Goal: Information Seeking & Learning: Learn about a topic

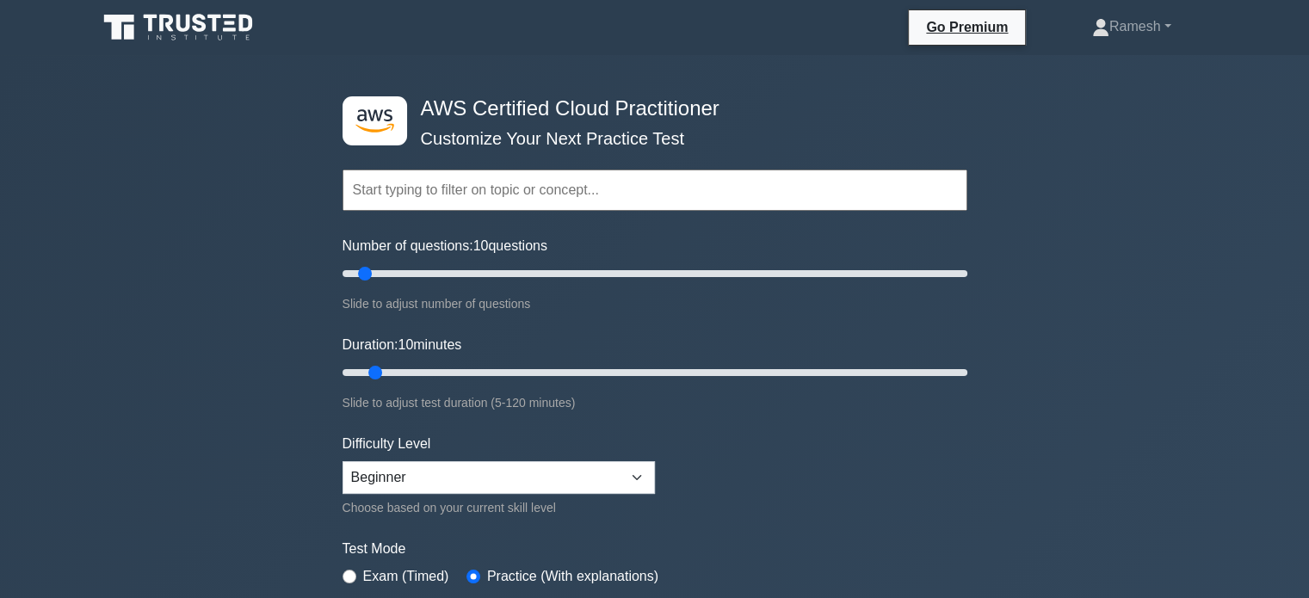
scroll to position [172, 0]
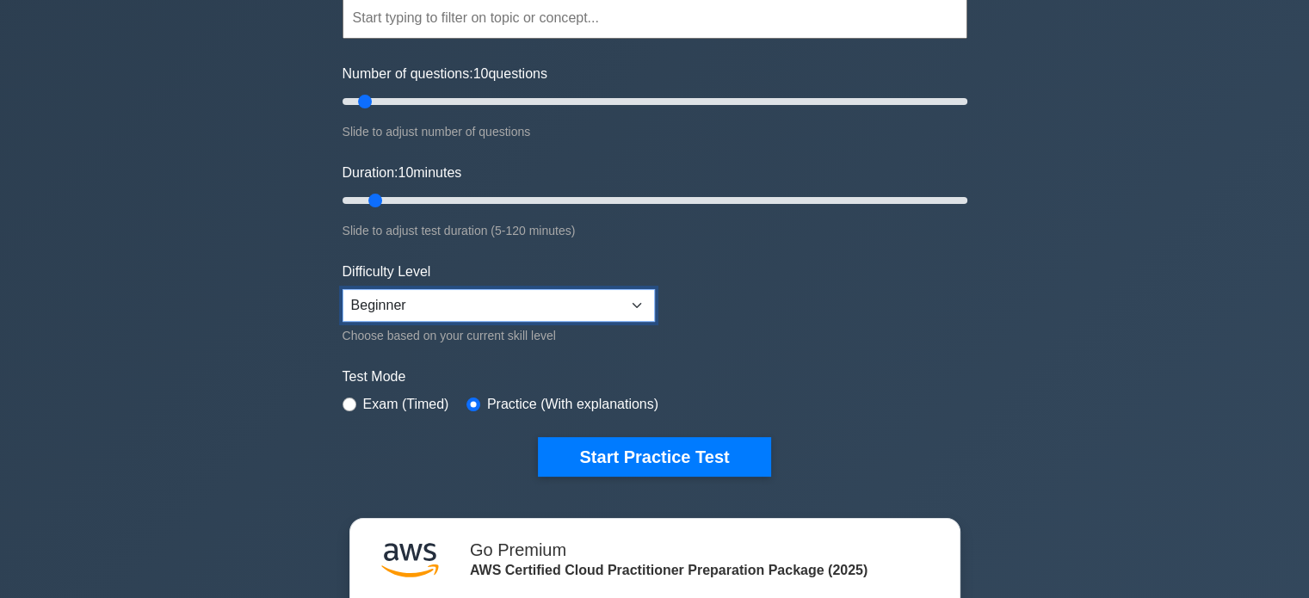
click at [478, 294] on select "Beginner Intermediate Expert" at bounding box center [499, 305] width 312 height 33
select select "intermediate"
click at [343, 289] on select "Beginner Intermediate Expert" at bounding box center [499, 305] width 312 height 33
click at [345, 402] on input "radio" at bounding box center [350, 405] width 14 height 14
radio input "true"
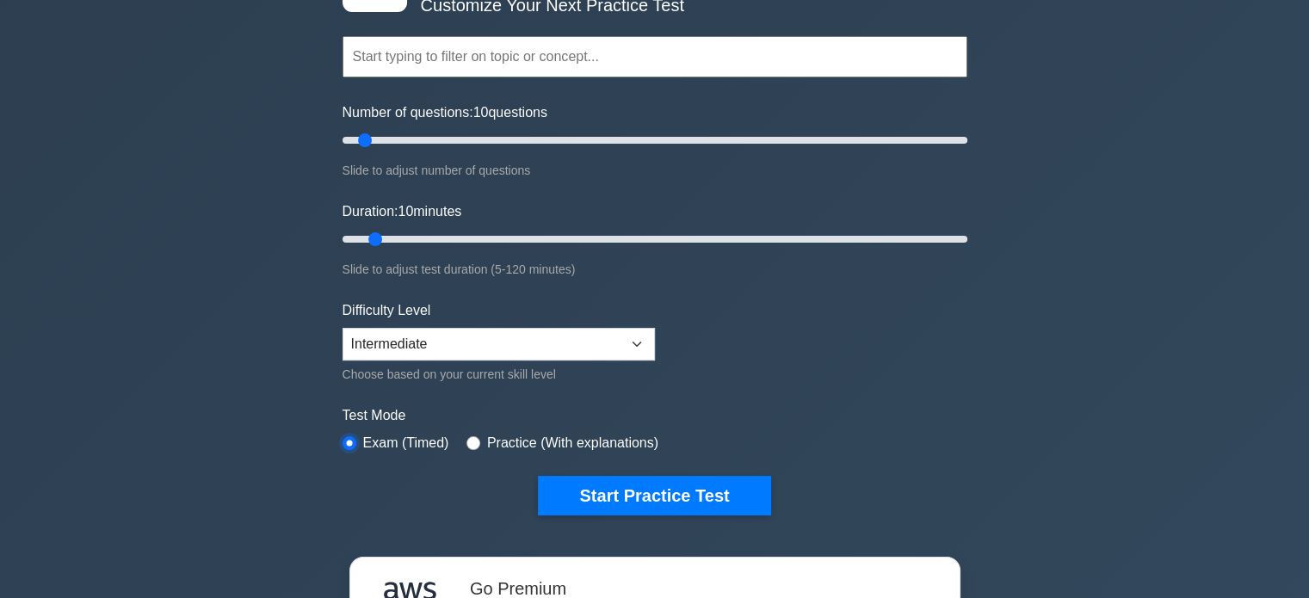
scroll to position [258, 0]
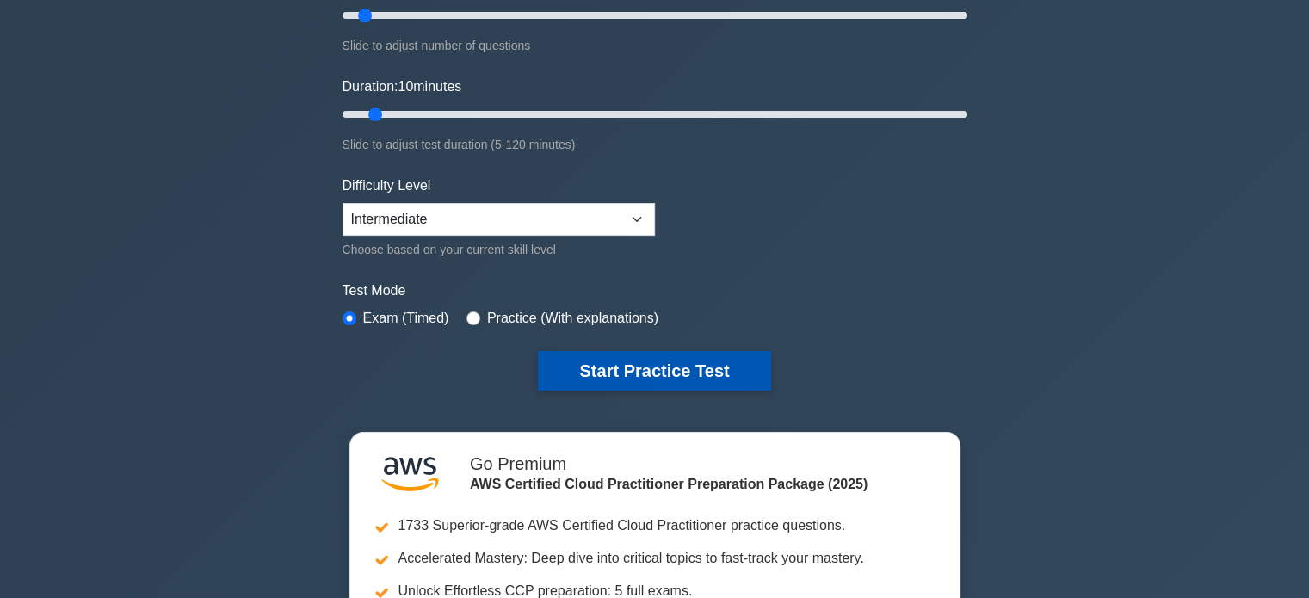
click at [670, 374] on button "Start Practice Test" at bounding box center [654, 371] width 232 height 40
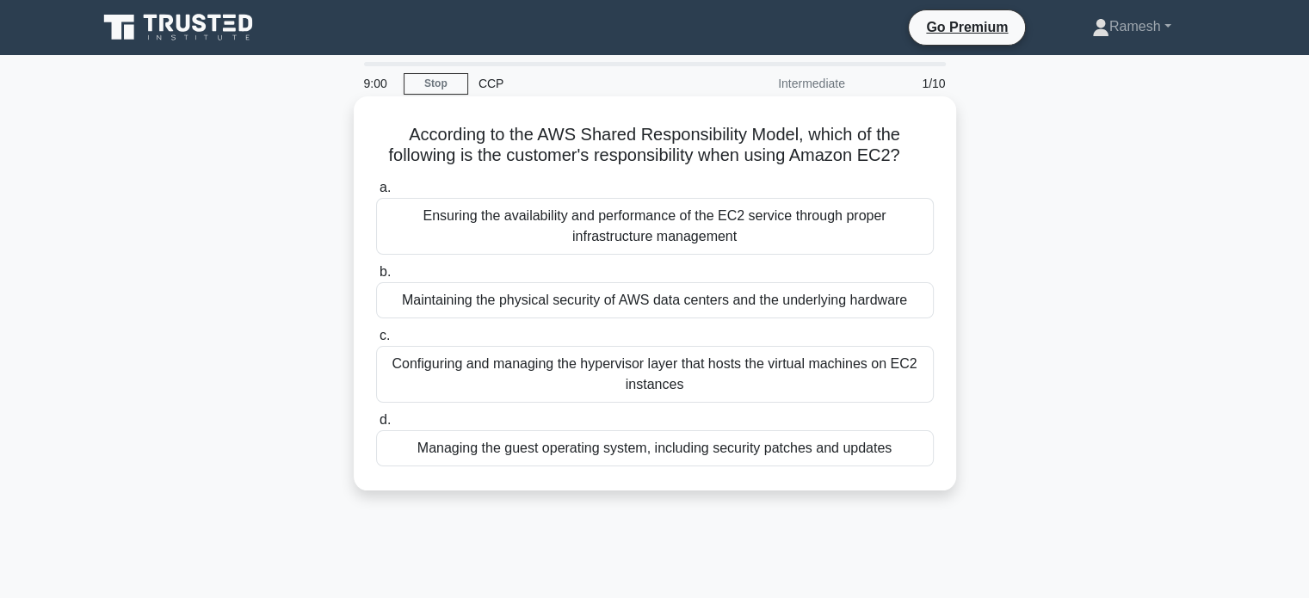
click at [504, 382] on div "Configuring and managing the hypervisor layer that hosts the virtual machines o…" at bounding box center [655, 374] width 558 height 57
click at [376, 342] on input "c. Configuring and managing the hypervisor layer that hosts the virtual machine…" at bounding box center [376, 336] width 0 height 11
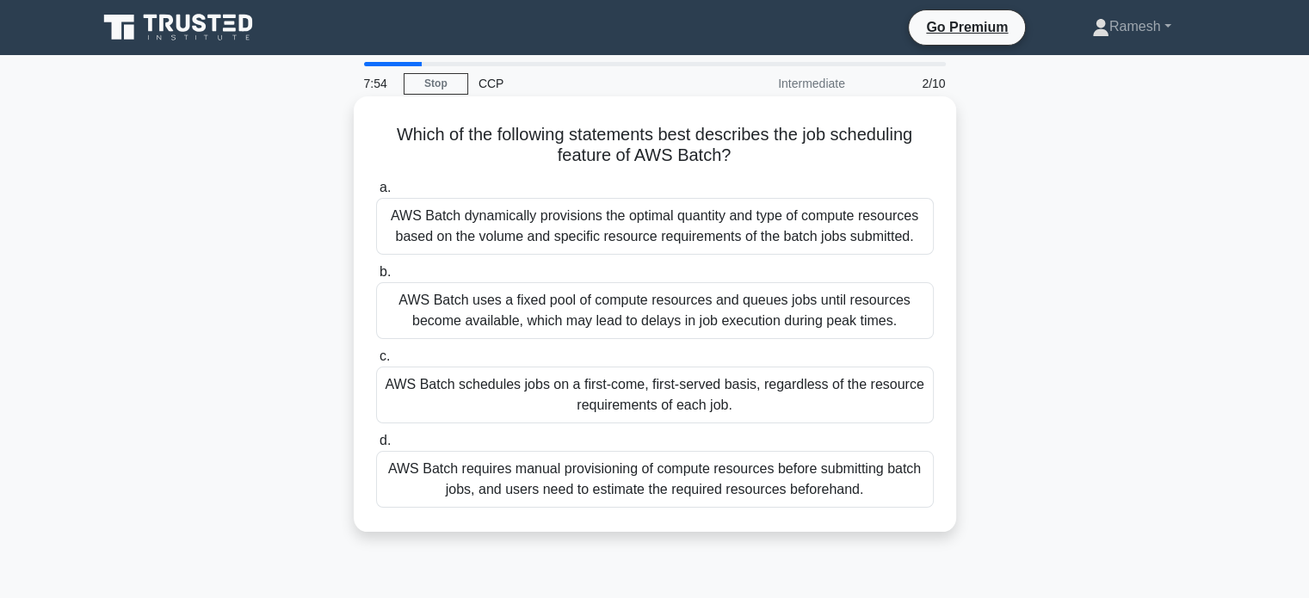
click at [493, 395] on div "AWS Batch schedules jobs on a first-come, first-served basis, regardless of the…" at bounding box center [655, 395] width 558 height 57
click at [376, 362] on input "c. AWS Batch schedules jobs on a first-come, first-served basis, regardless of …" at bounding box center [376, 356] width 0 height 11
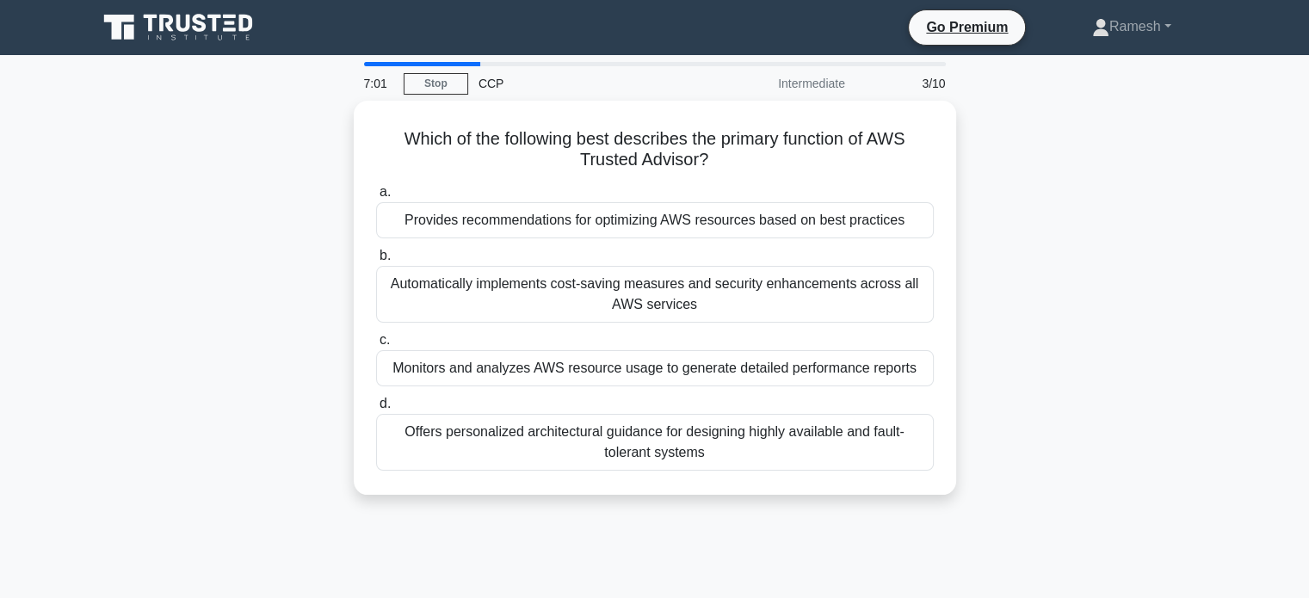
click at [1096, 254] on div "Which of the following best describes the primary function of AWS Trusted Advis…" at bounding box center [655, 308] width 1136 height 415
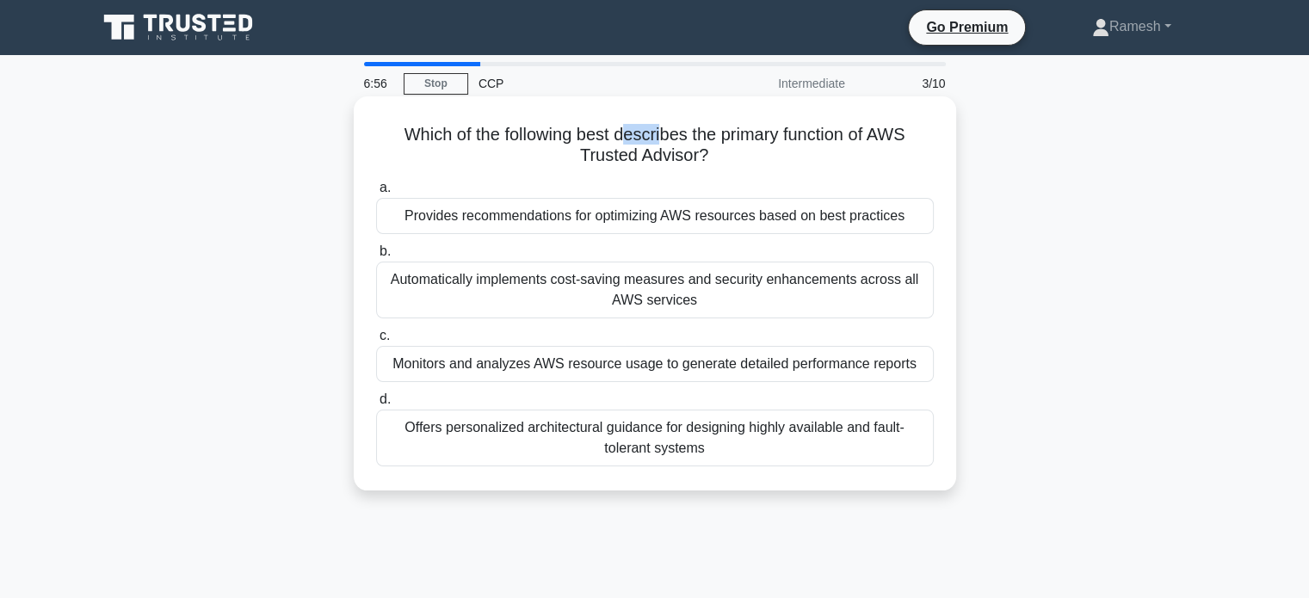
drag, startPoint x: 620, startPoint y: 133, endPoint x: 665, endPoint y: 131, distance: 44.8
click at [665, 131] on h5 "Which of the following best describes the primary function of AWS Trusted Advis…" at bounding box center [654, 145] width 561 height 43
drag, startPoint x: 386, startPoint y: 130, endPoint x: 722, endPoint y: 164, distance: 338.4
click at [722, 164] on h5 "Which of the following best describes the primary function of AWS Trusted Advis…" at bounding box center [654, 145] width 561 height 43
copy h5 "Which of the following best describes the primary function of AWS Trusted Advis…"
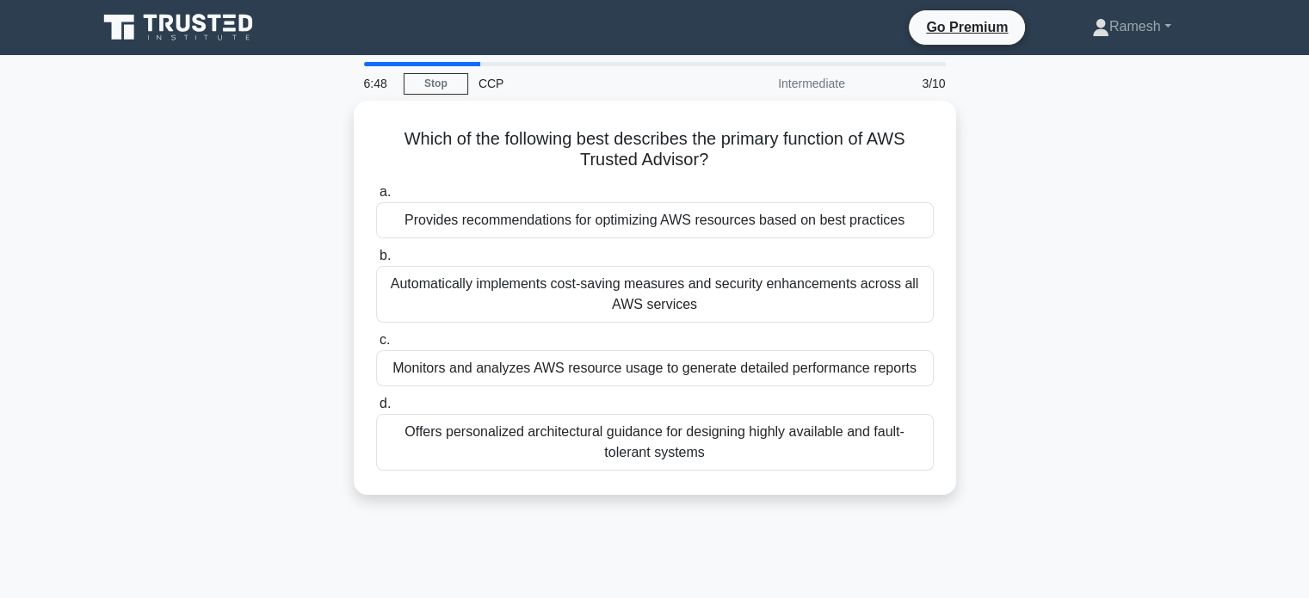
click at [211, 281] on div "Which of the following best describes the primary function of AWS Trusted Advis…" at bounding box center [655, 308] width 1136 height 415
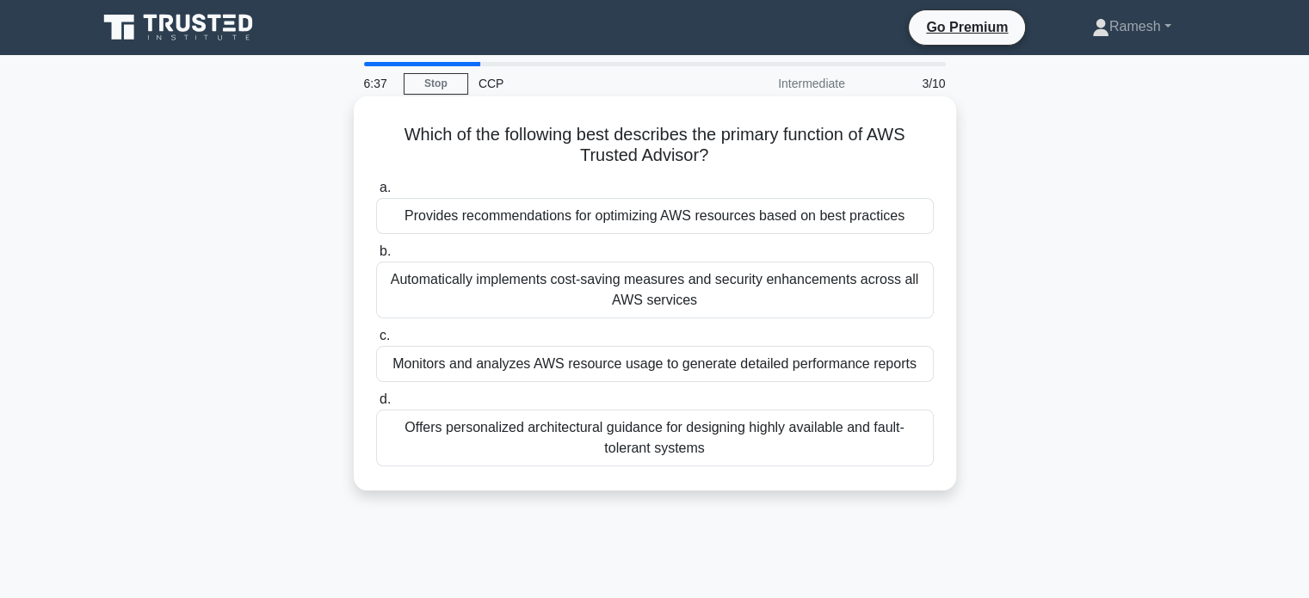
click at [516, 434] on div "Offers personalized architectural guidance for designing highly available and f…" at bounding box center [655, 438] width 558 height 57
click at [376, 405] on input "d. Offers personalized architectural guidance for designing highly available an…" at bounding box center [376, 399] width 0 height 11
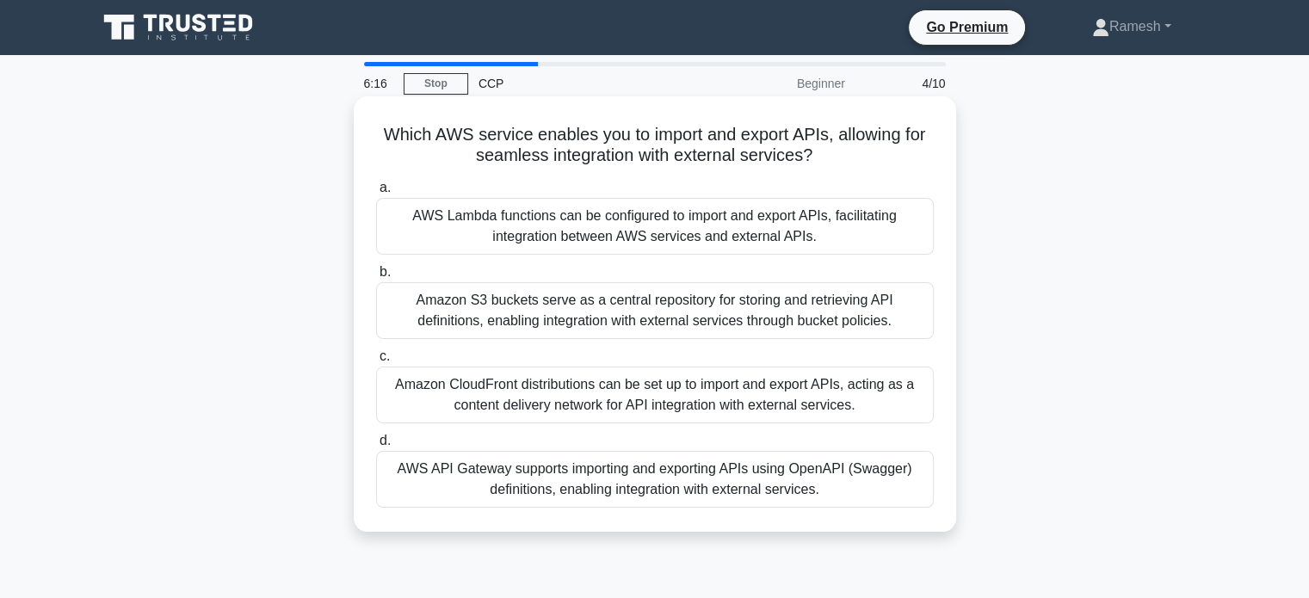
click at [491, 481] on div "AWS API Gateway supports importing and exporting APIs using OpenAPI (Swagger) d…" at bounding box center [655, 479] width 558 height 57
click at [376, 447] on input "d. AWS API Gateway supports importing and exporting APIs using OpenAPI (Swagger…" at bounding box center [376, 441] width 0 height 11
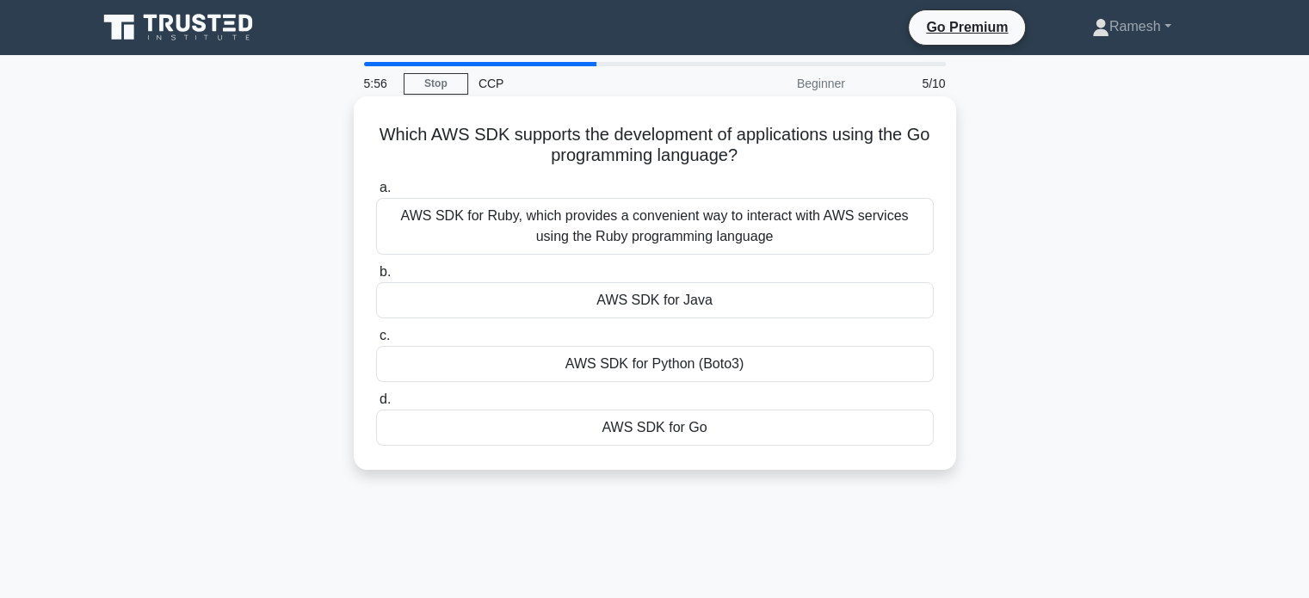
click at [530, 436] on div "AWS SDK for Go" at bounding box center [655, 428] width 558 height 36
click at [376, 405] on input "d. AWS SDK for Go" at bounding box center [376, 399] width 0 height 11
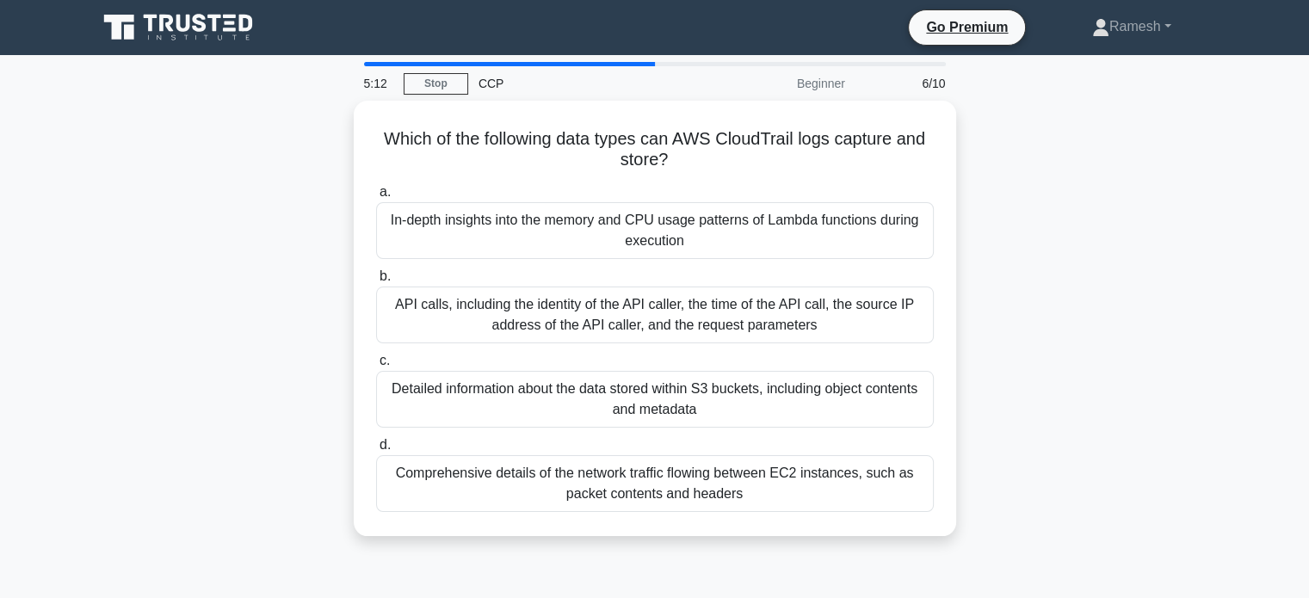
drag, startPoint x: 676, startPoint y: 161, endPoint x: 331, endPoint y: 141, distance: 345.8
click at [331, 141] on div "Which of the following data types can AWS CloudTrail logs capture and store? .s…" at bounding box center [655, 329] width 1136 height 456
copy h5 "Which of the following data types can AWS CloudTrail logs capture and store?"
click at [19, 292] on main "5:06 Stop CCP Beginner 6/10 Which of the following data types can AWS CloudTrai…" at bounding box center [654, 492] width 1309 height 875
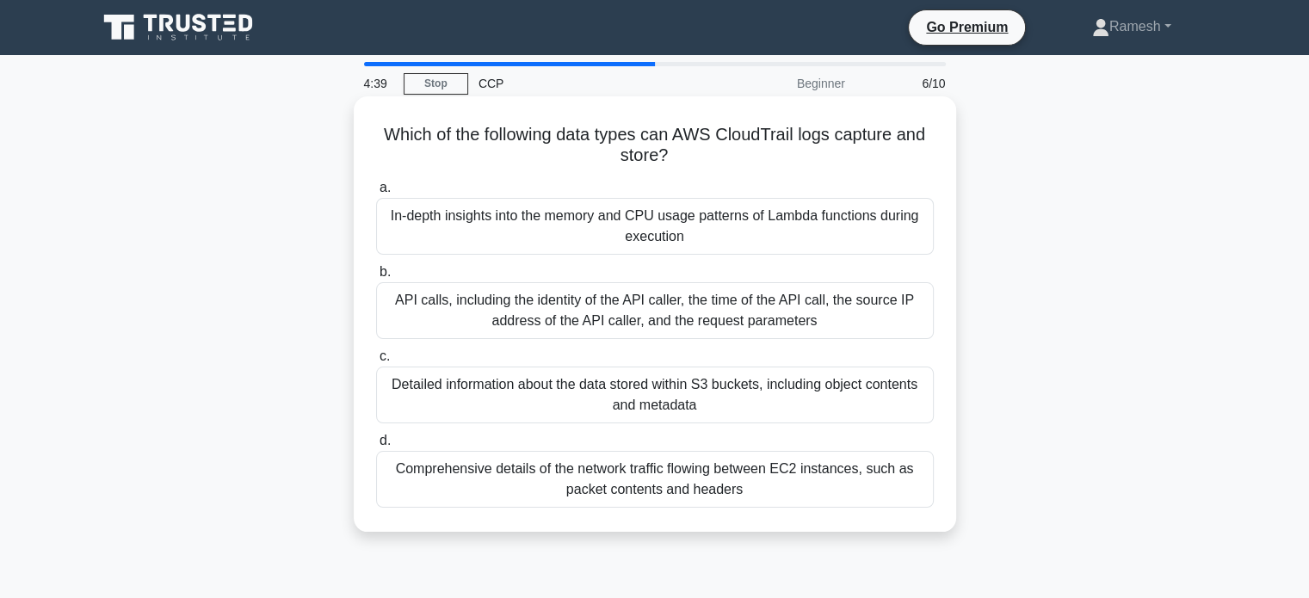
click at [531, 408] on div "Detailed information about the data stored within S3 buckets, including object …" at bounding box center [655, 395] width 558 height 57
click at [376, 362] on input "c. Detailed information about the data stored within S3 buckets, including obje…" at bounding box center [376, 356] width 0 height 11
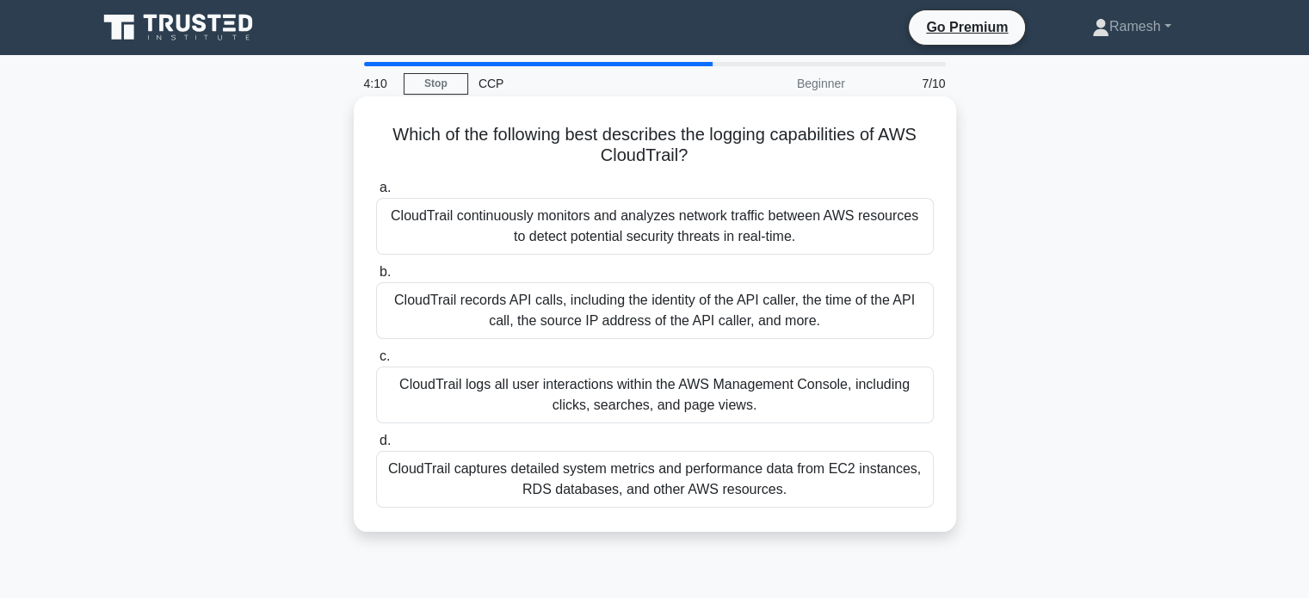
click at [651, 233] on div "CloudTrail continuously monitors and analyzes network traffic between AWS resou…" at bounding box center [655, 226] width 558 height 57
click at [376, 194] on input "a. CloudTrail continuously monitors and analyzes network traffic between AWS re…" at bounding box center [376, 188] width 0 height 11
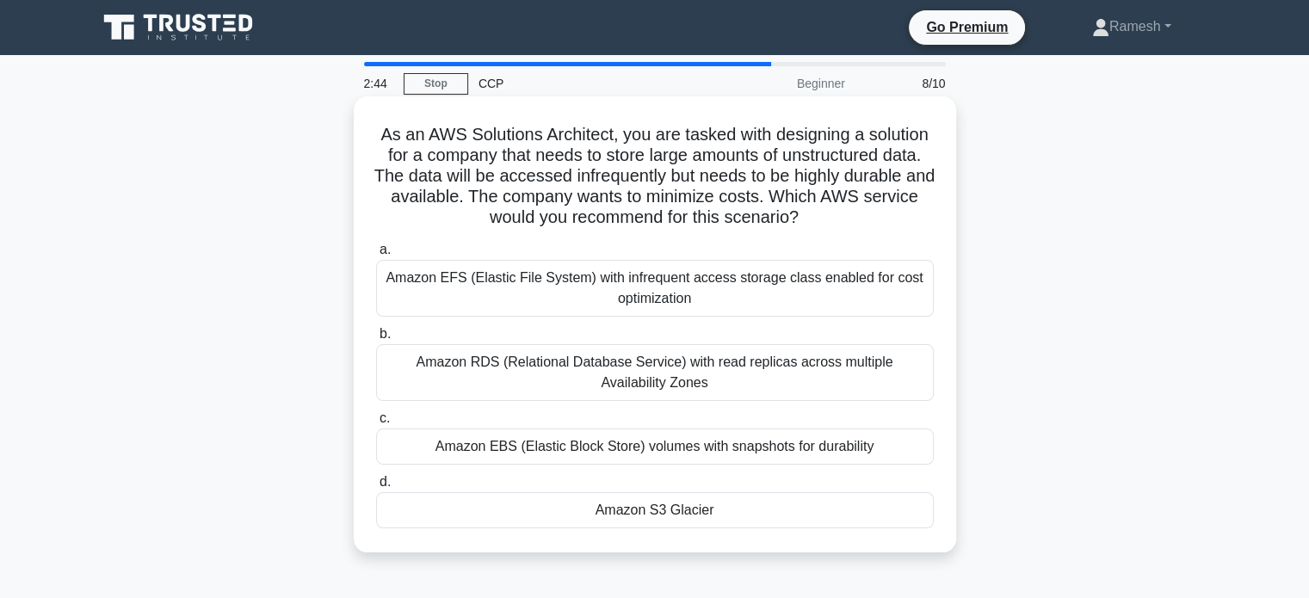
click at [660, 511] on div "Amazon S3 Glacier" at bounding box center [655, 510] width 558 height 36
click at [376, 488] on input "d. Amazon S3 Glacier" at bounding box center [376, 482] width 0 height 11
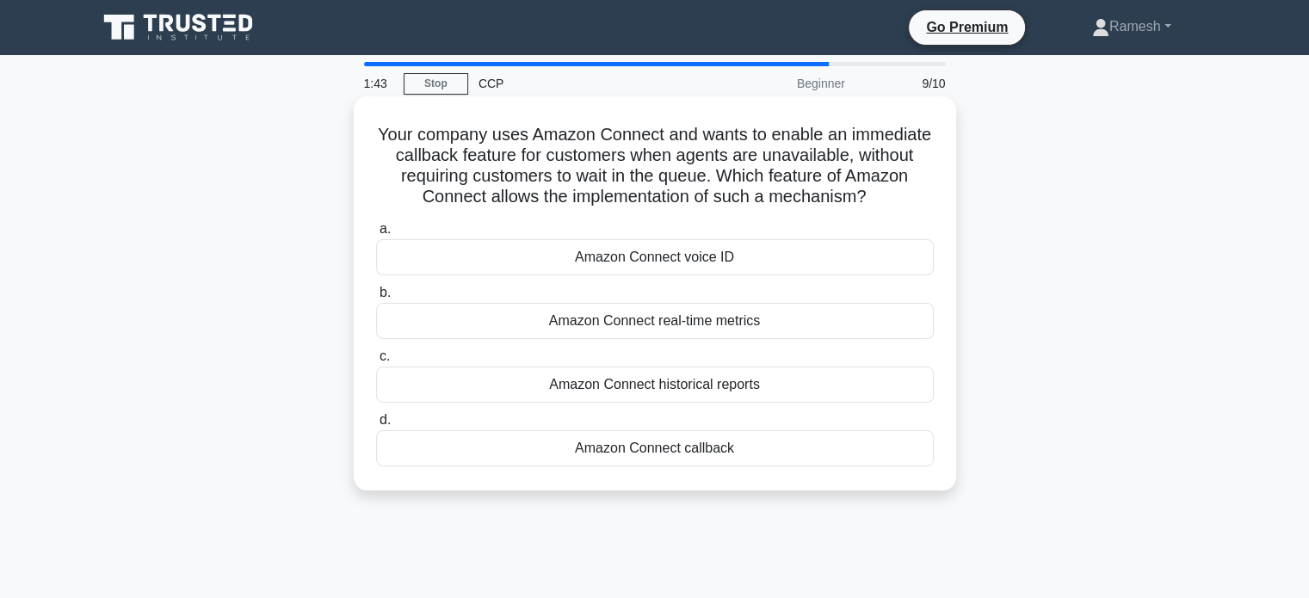
click at [644, 254] on div "Amazon Connect voice ID" at bounding box center [655, 257] width 558 height 36
click at [376, 235] on input "a. Amazon Connect voice ID" at bounding box center [376, 229] width 0 height 11
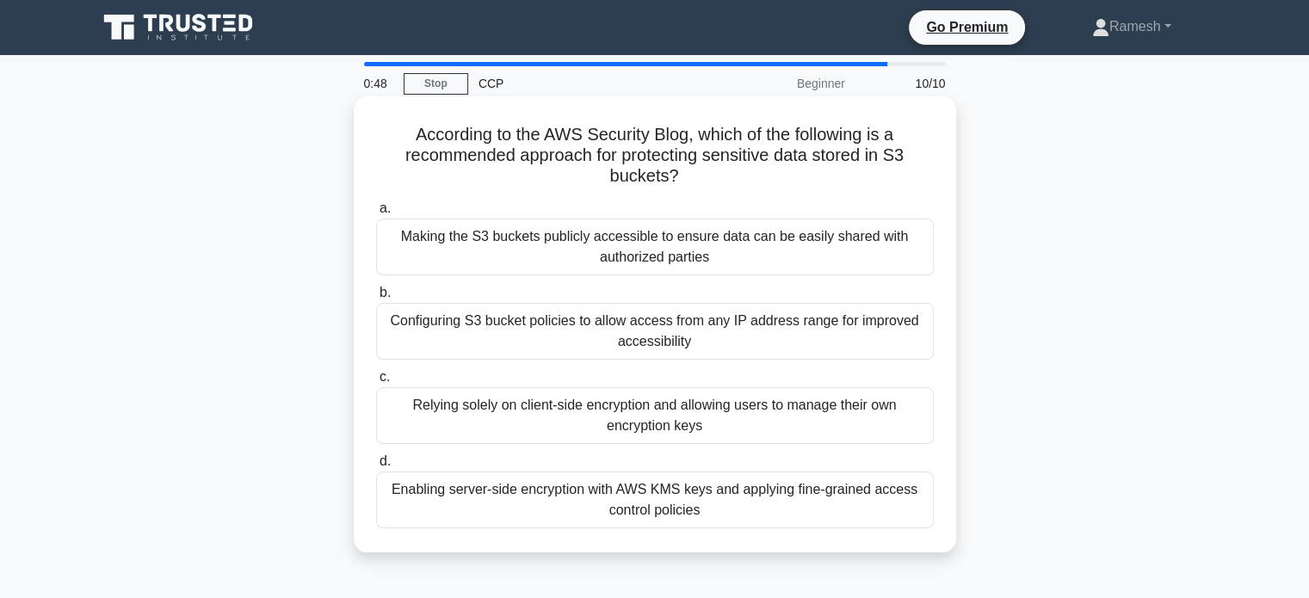
click at [647, 499] on div "Enabling server-side encryption with AWS KMS keys and applying fine-grained acc…" at bounding box center [655, 500] width 558 height 57
click at [376, 467] on input "d. Enabling server-side encryption with AWS KMS keys and applying fine-grained …" at bounding box center [376, 461] width 0 height 11
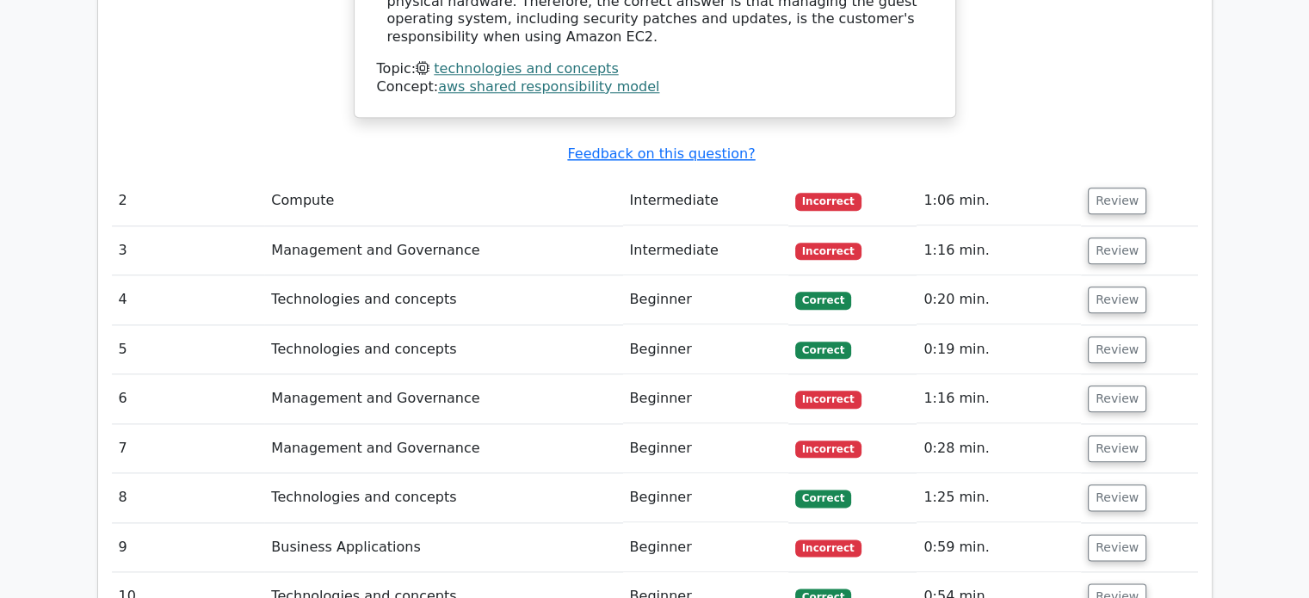
scroll to position [1808, 0]
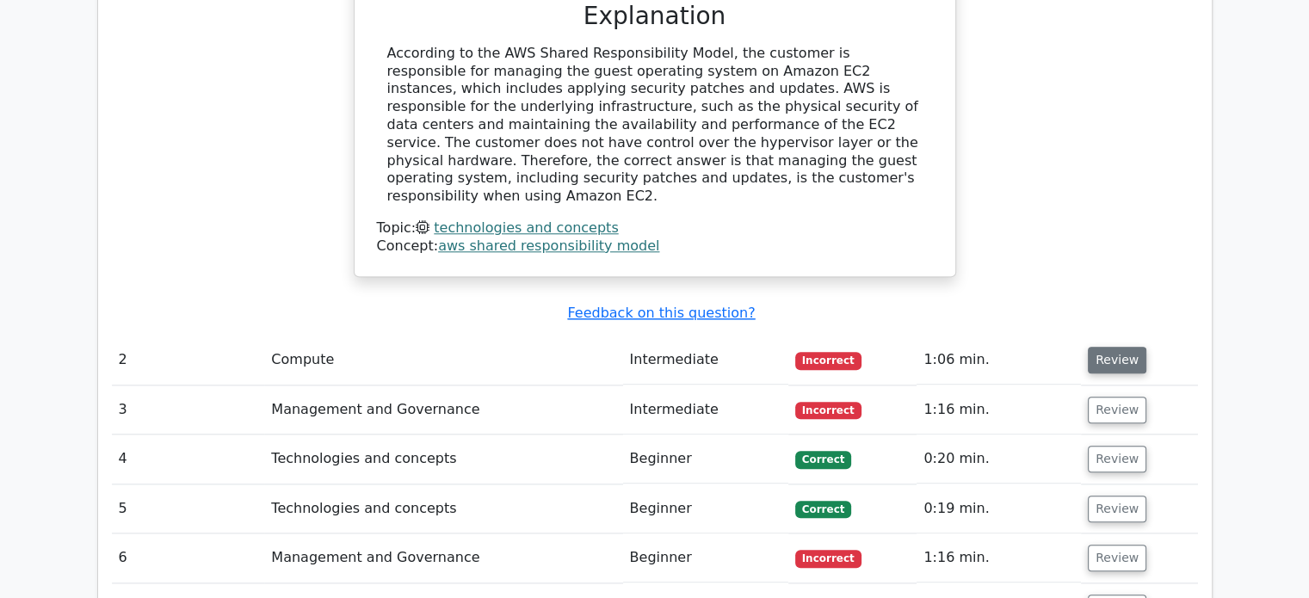
click at [1110, 347] on button "Review" at bounding box center [1117, 360] width 59 height 27
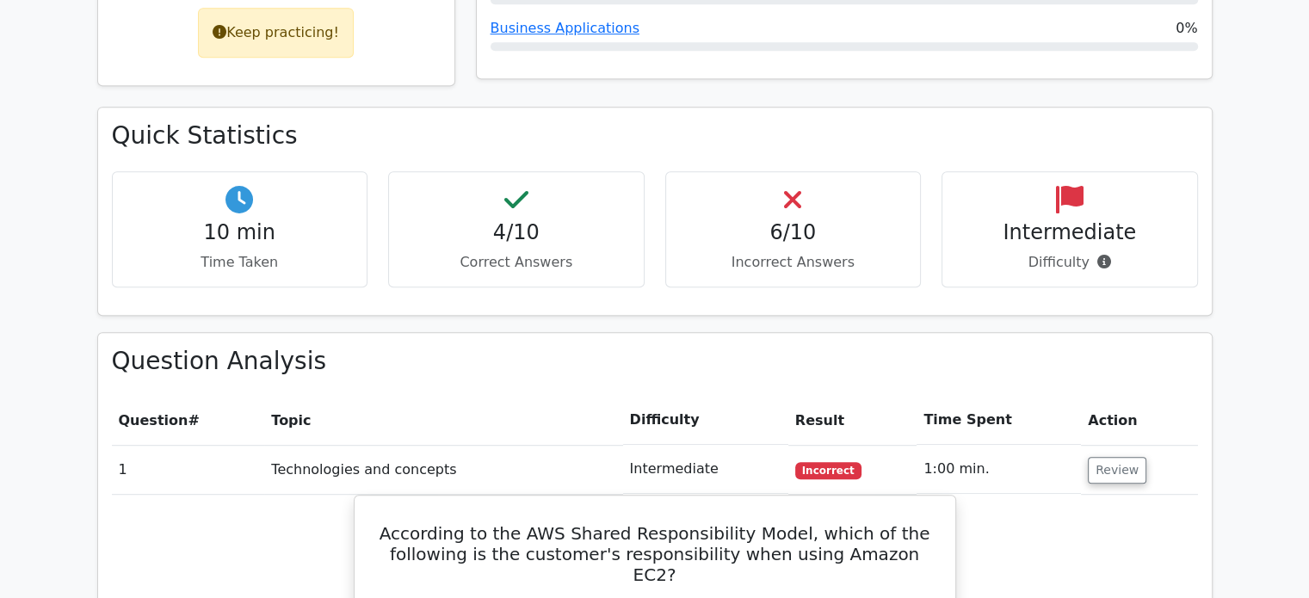
scroll to position [1033, 0]
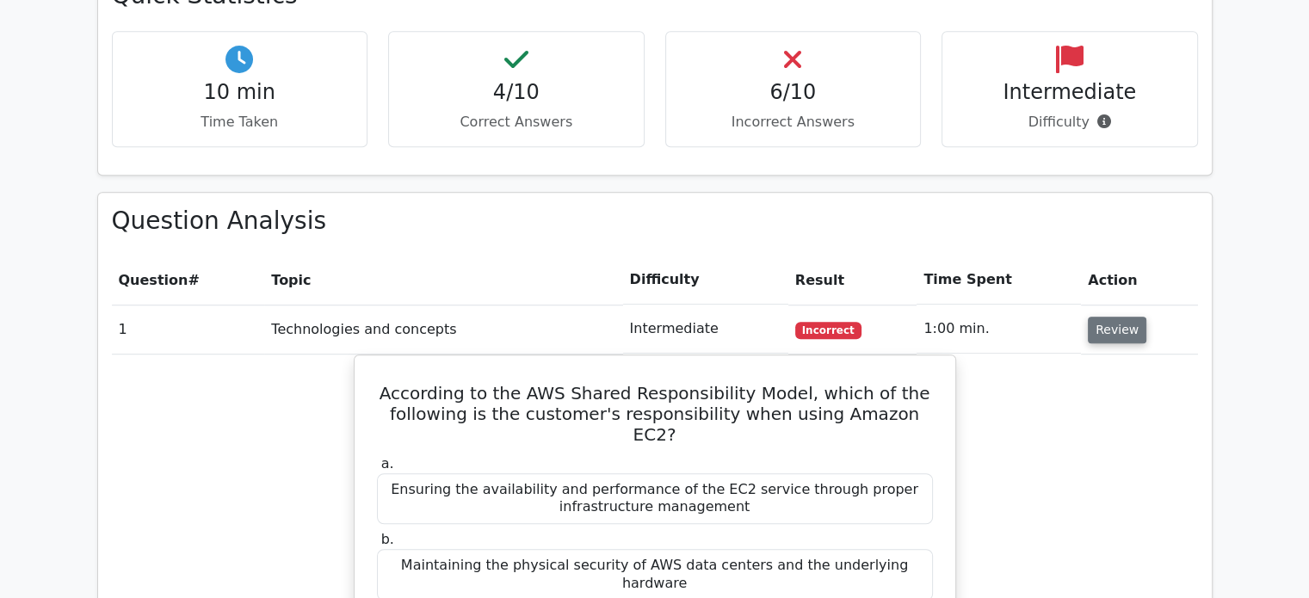
click at [1114, 317] on button "Review" at bounding box center [1117, 330] width 59 height 27
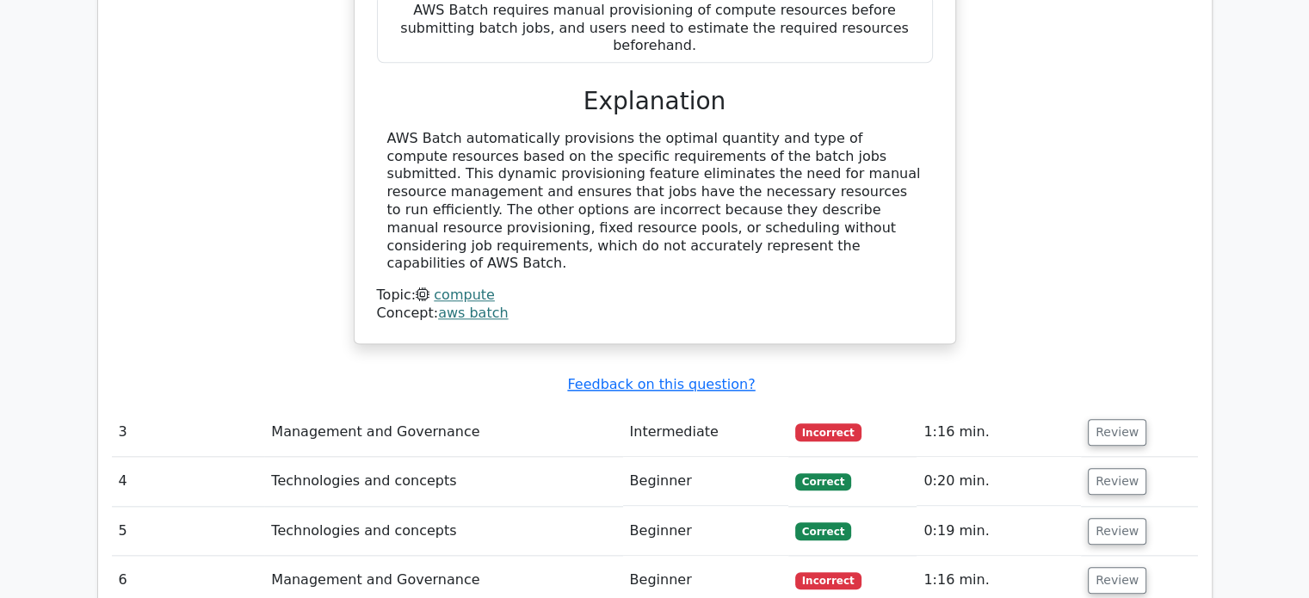
scroll to position [1980, 0]
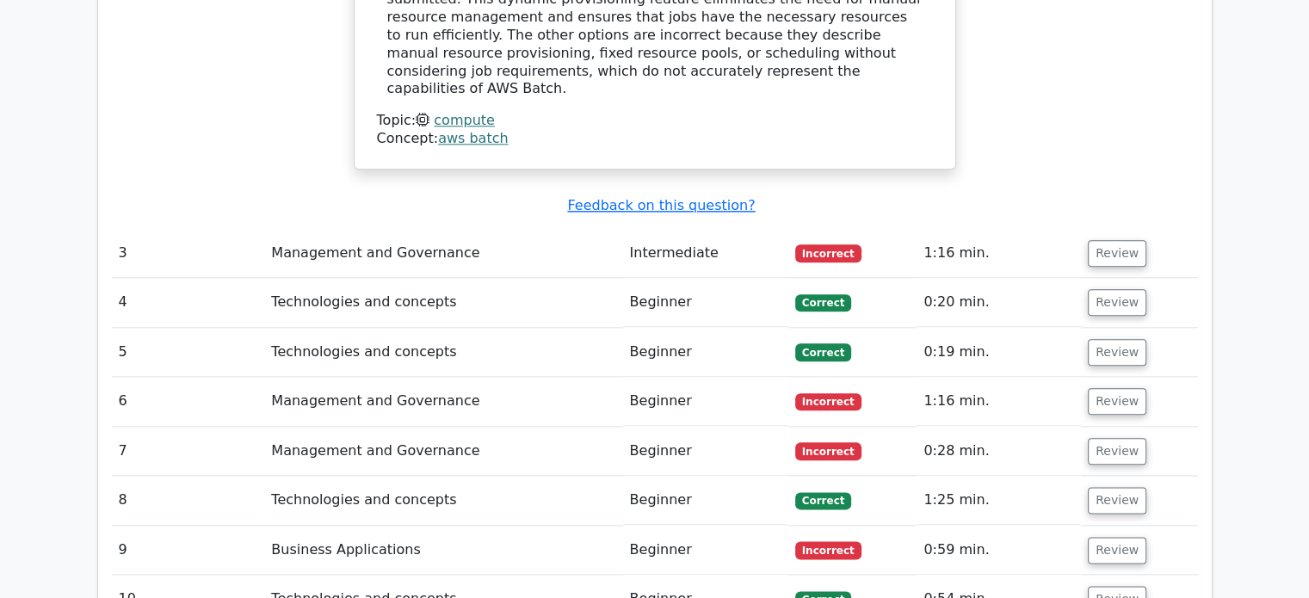
click at [292, 229] on td "Management and Governance" at bounding box center [443, 253] width 358 height 49
click at [1111, 240] on button "Review" at bounding box center [1117, 253] width 59 height 27
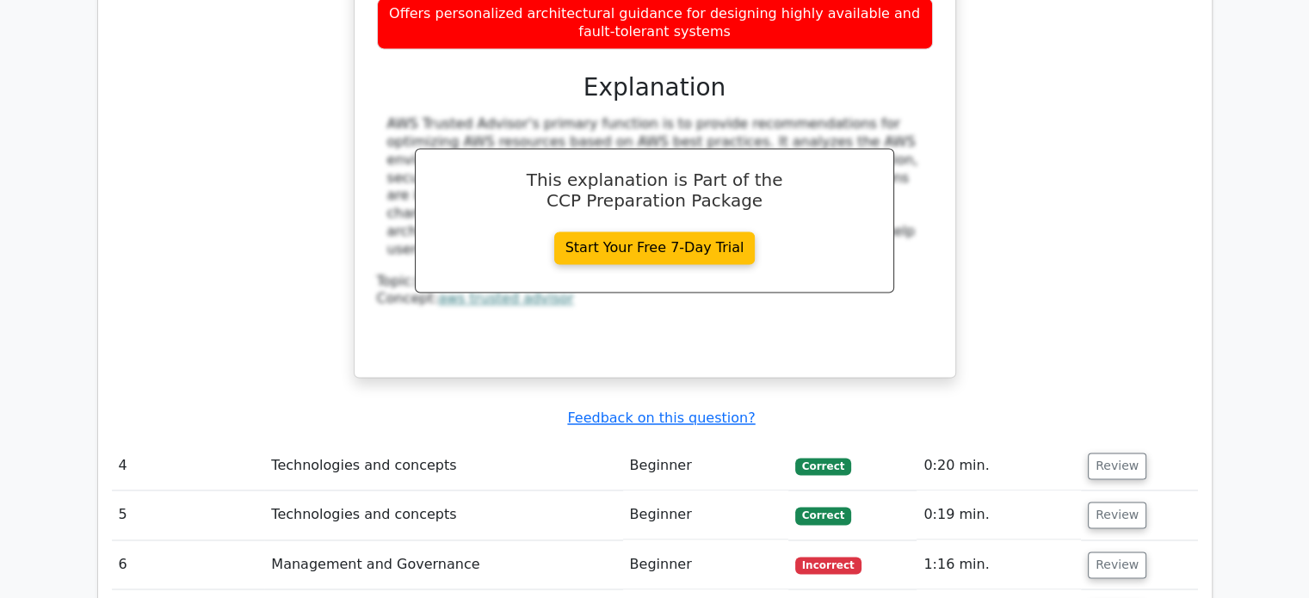
scroll to position [2669, 0]
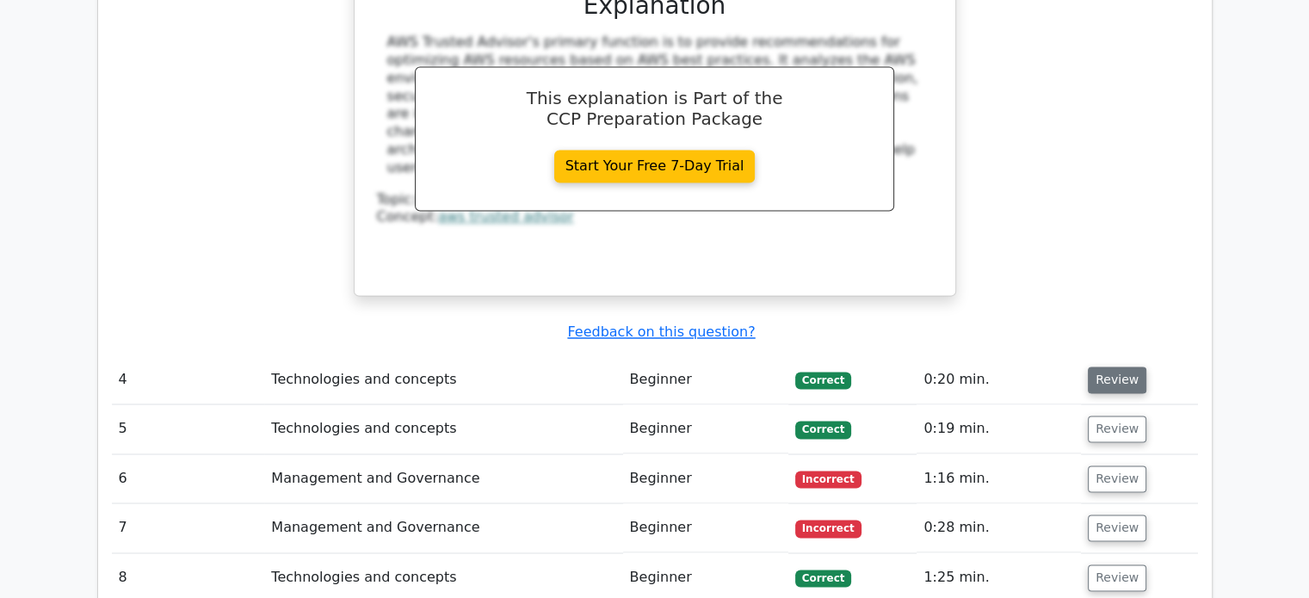
click at [1111, 367] on button "Review" at bounding box center [1117, 380] width 59 height 27
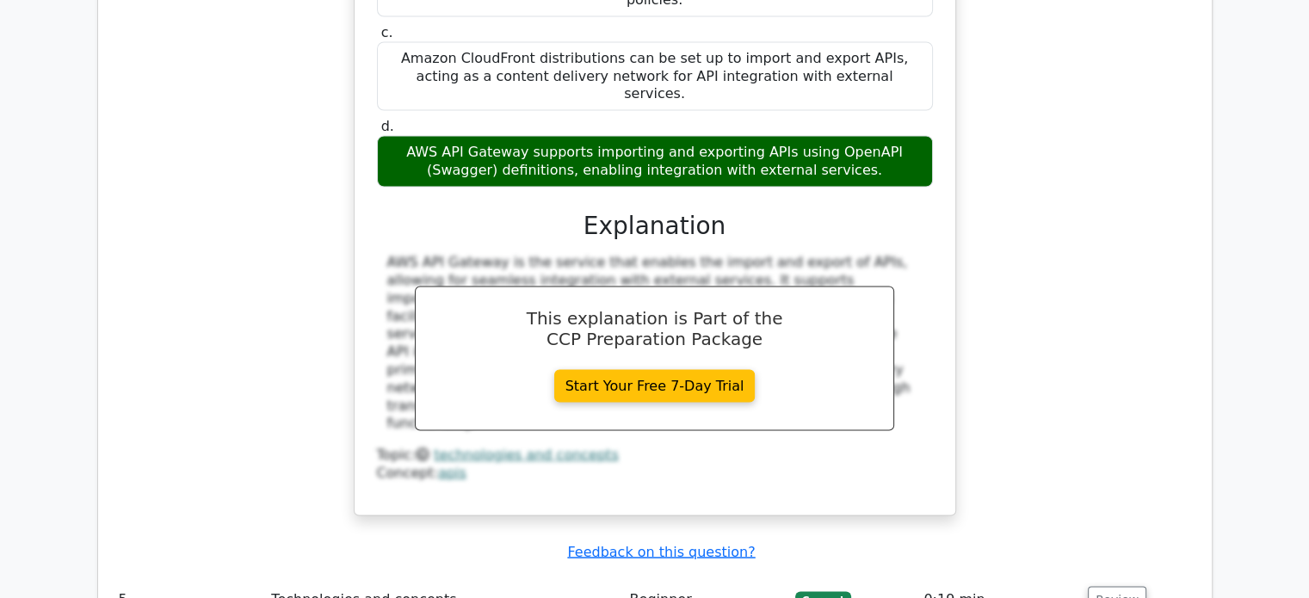
scroll to position [3530, 0]
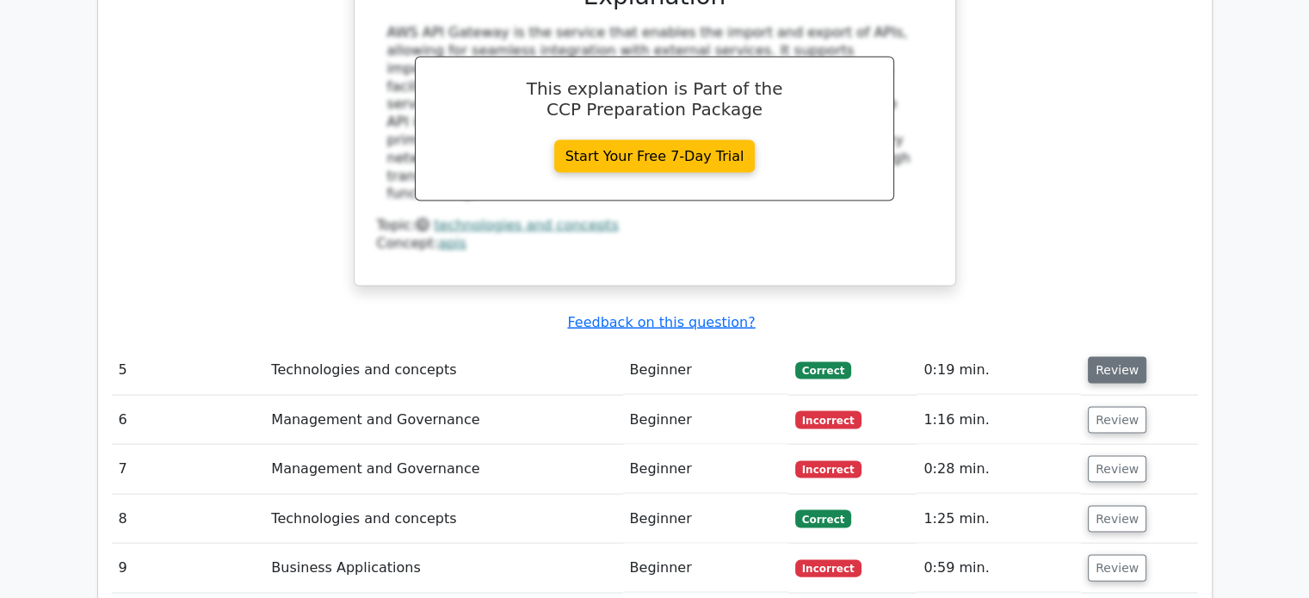
click at [1111, 357] on button "Review" at bounding box center [1117, 370] width 59 height 27
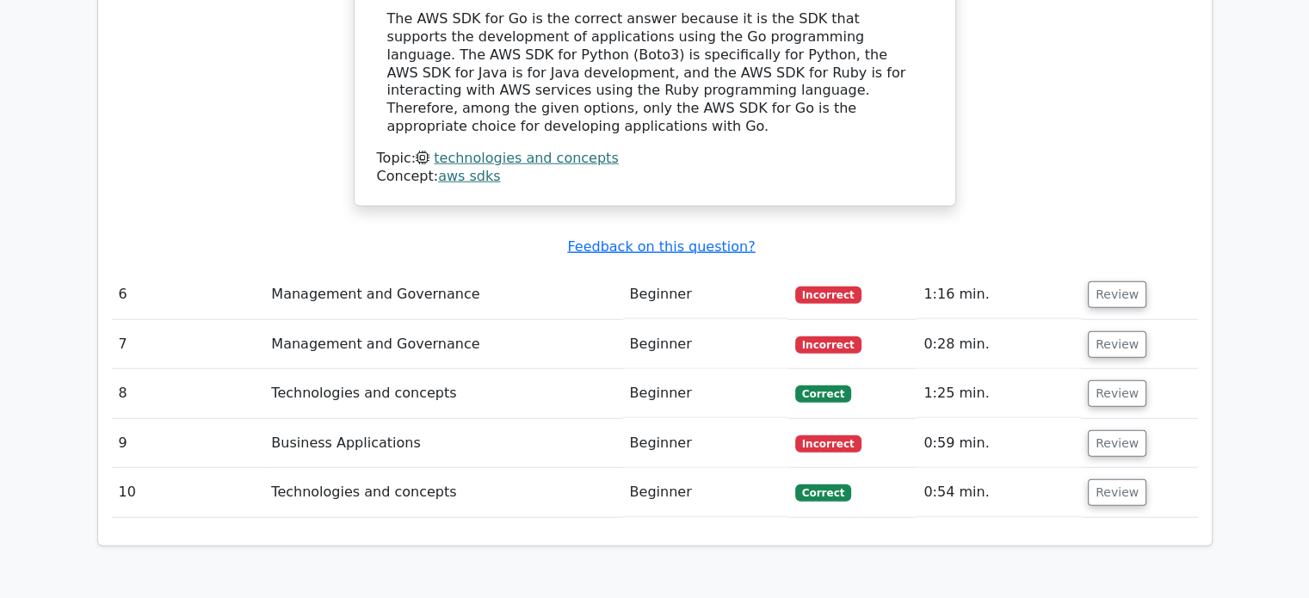
scroll to position [4304, 0]
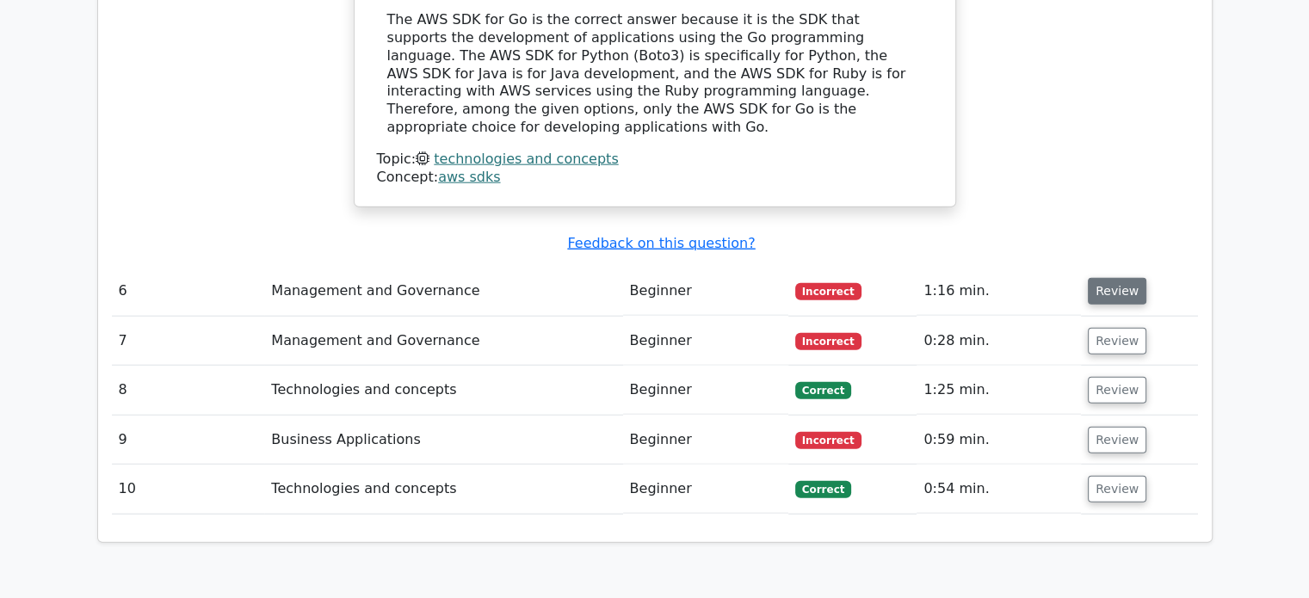
click at [1118, 278] on button "Review" at bounding box center [1117, 291] width 59 height 27
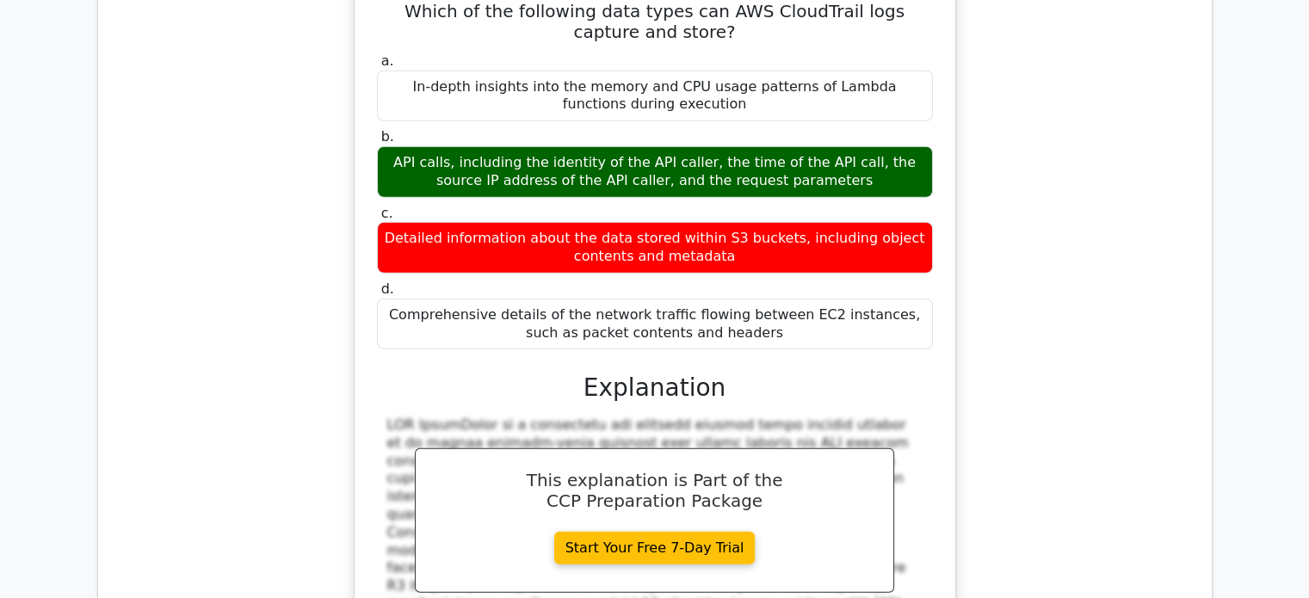
scroll to position [4993, 0]
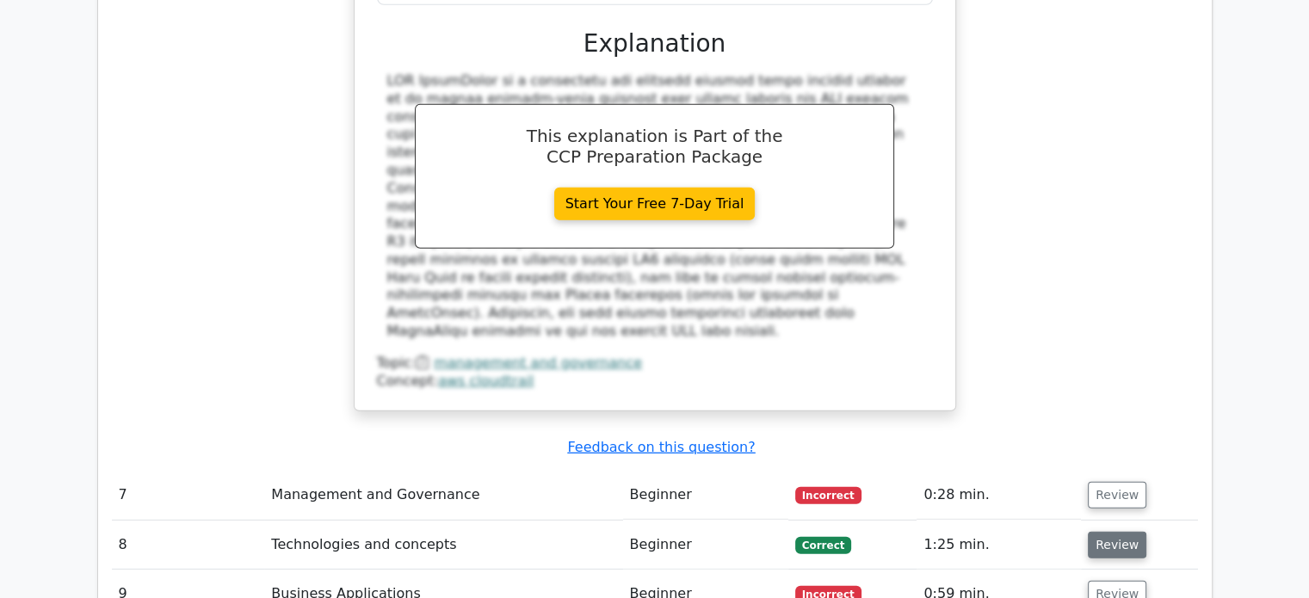
click at [1105, 532] on button "Review" at bounding box center [1117, 545] width 59 height 27
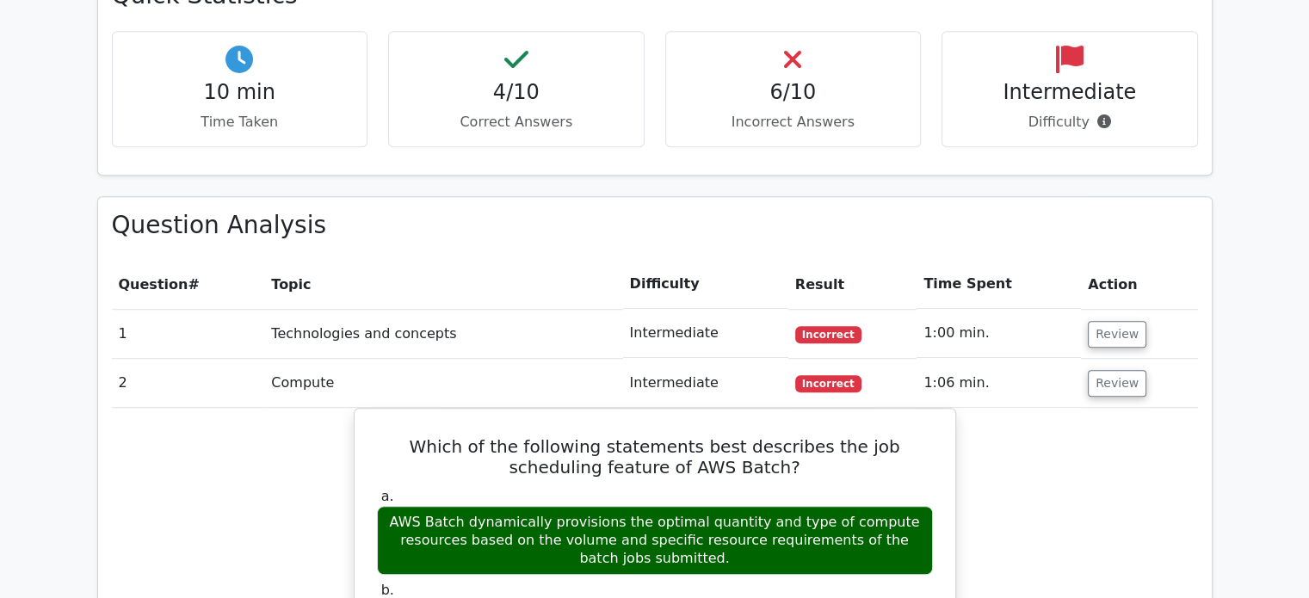
scroll to position [1119, 0]
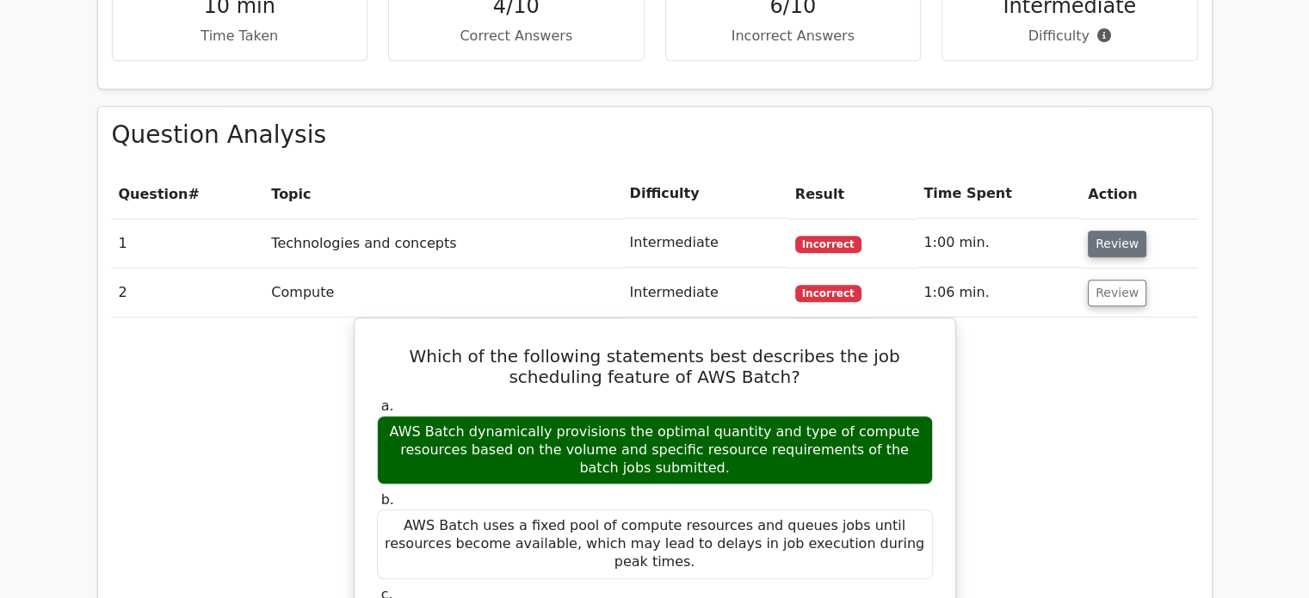
click at [1115, 231] on button "Review" at bounding box center [1117, 244] width 59 height 27
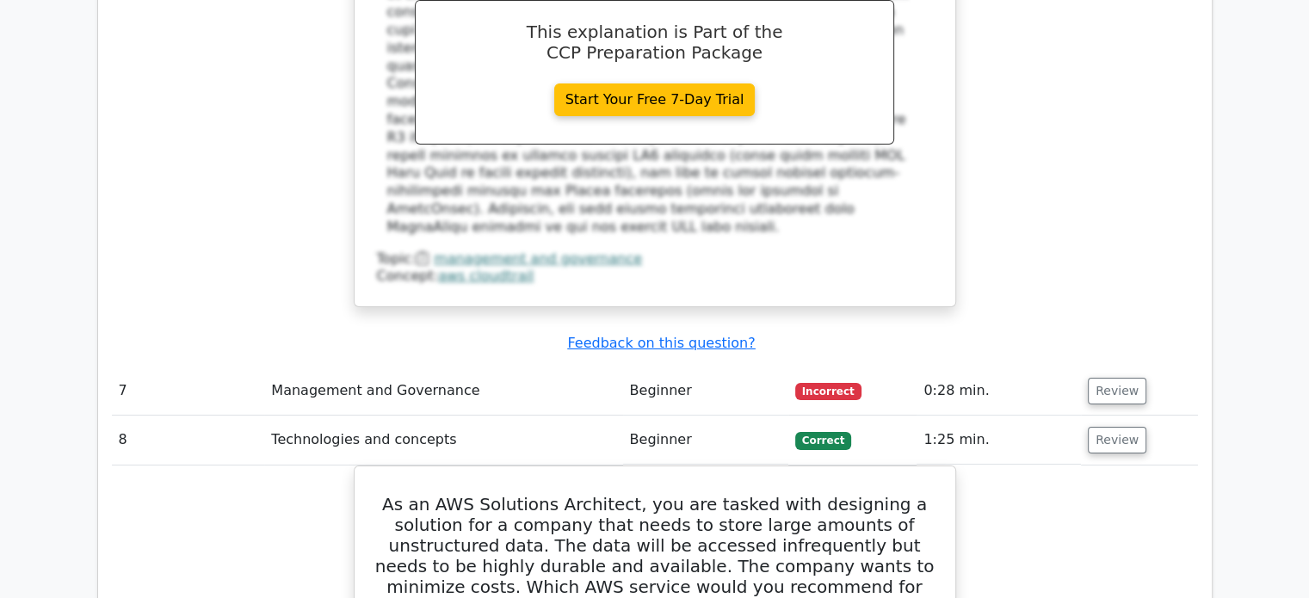
scroll to position [5768, 0]
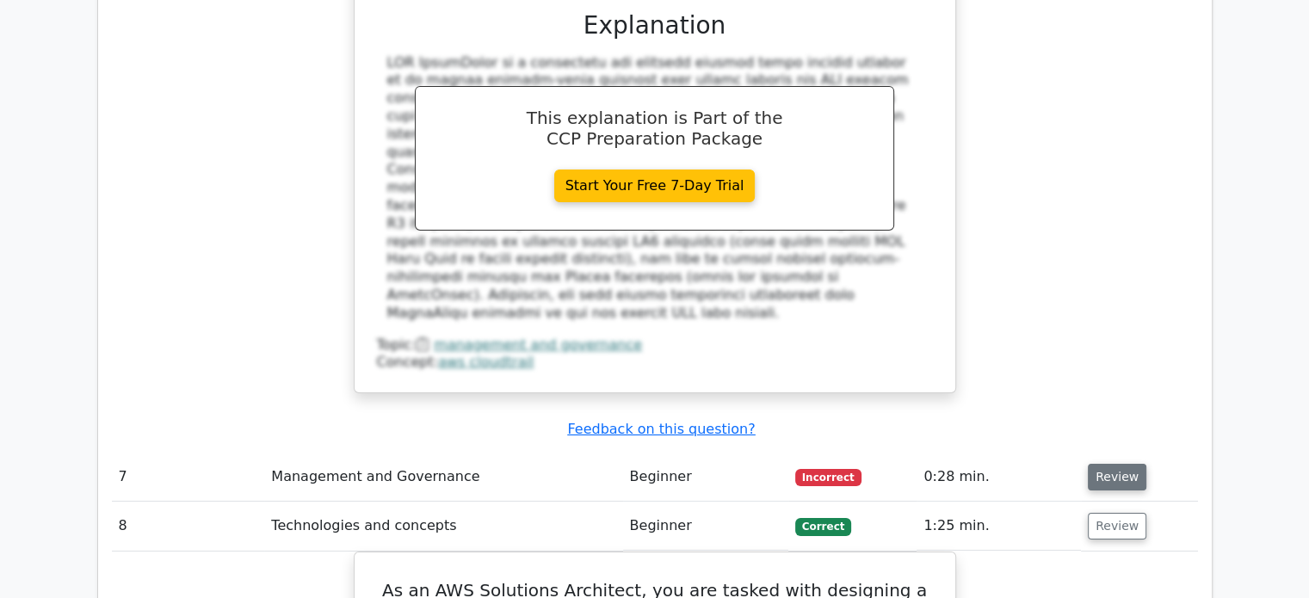
click at [1108, 464] on button "Review" at bounding box center [1117, 477] width 59 height 27
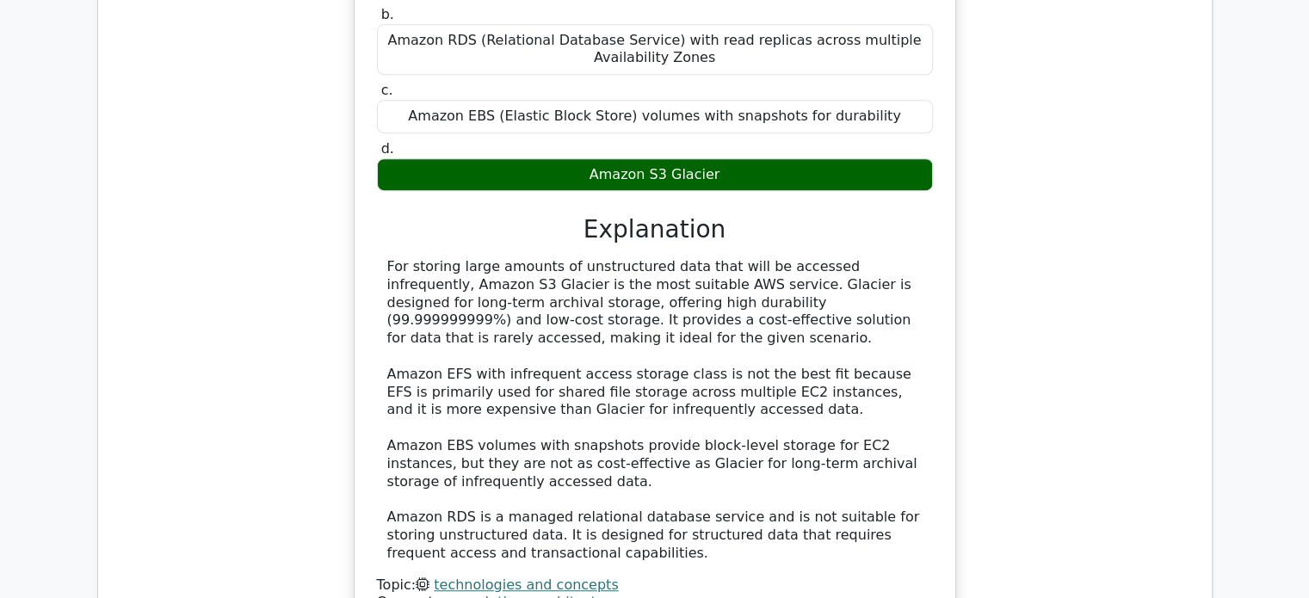
scroll to position [7490, 0]
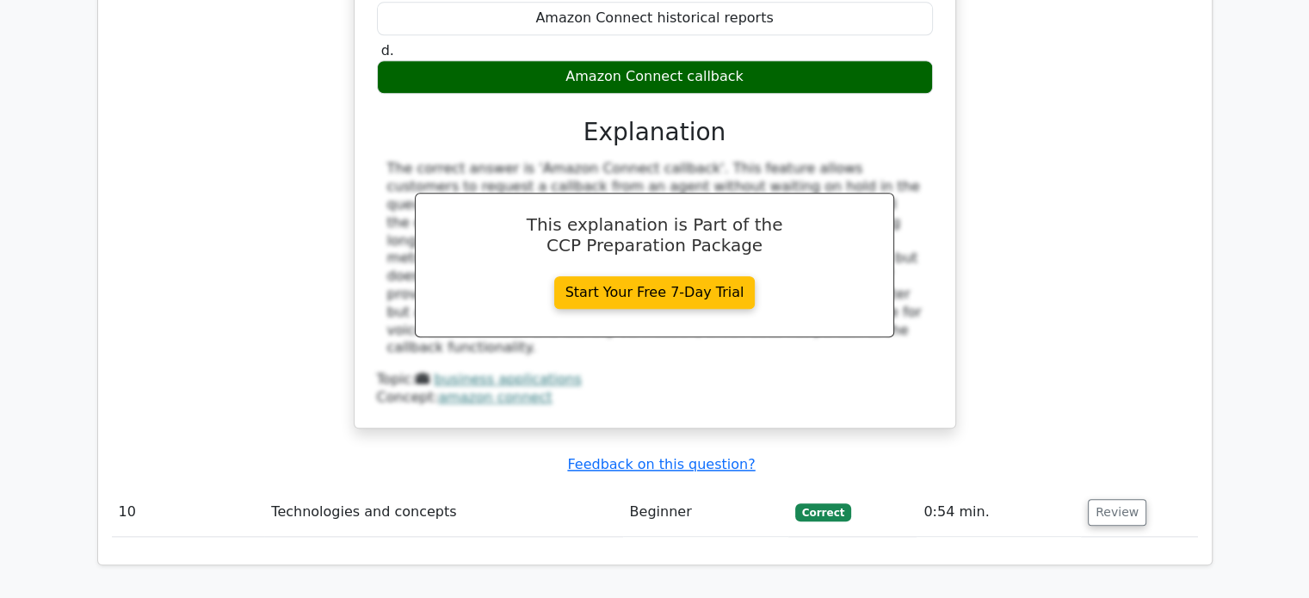
scroll to position [8436, 0]
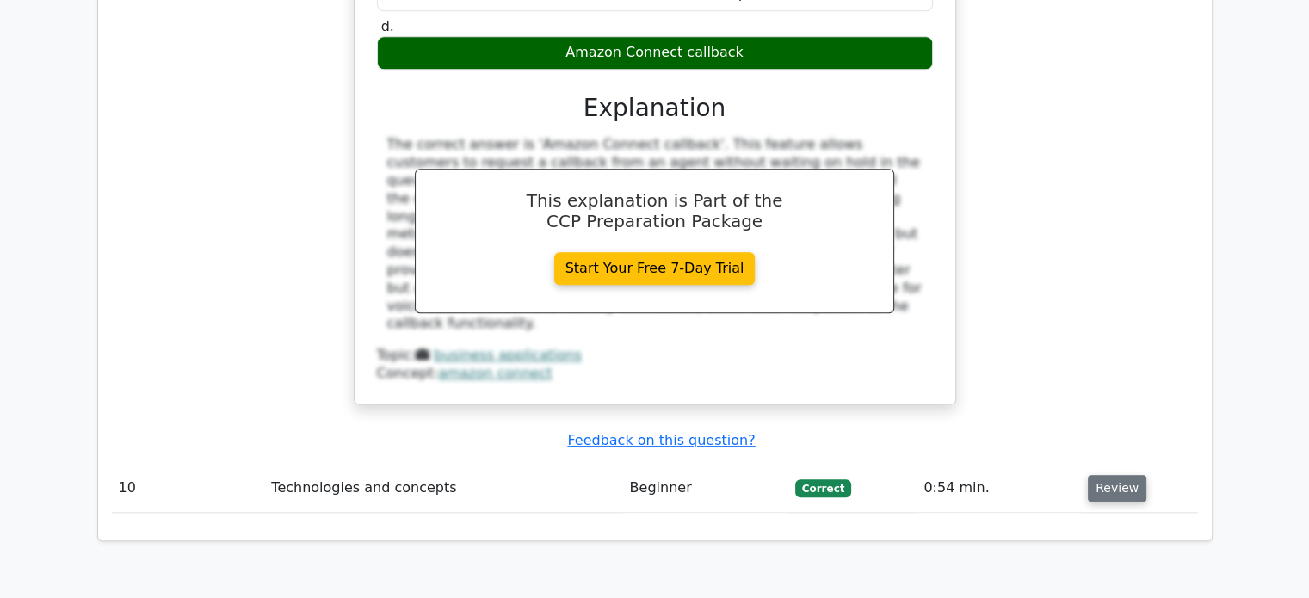
click at [1111, 475] on button "Review" at bounding box center [1117, 488] width 59 height 27
